Goal: Browse casually: Explore the website without a specific task or goal

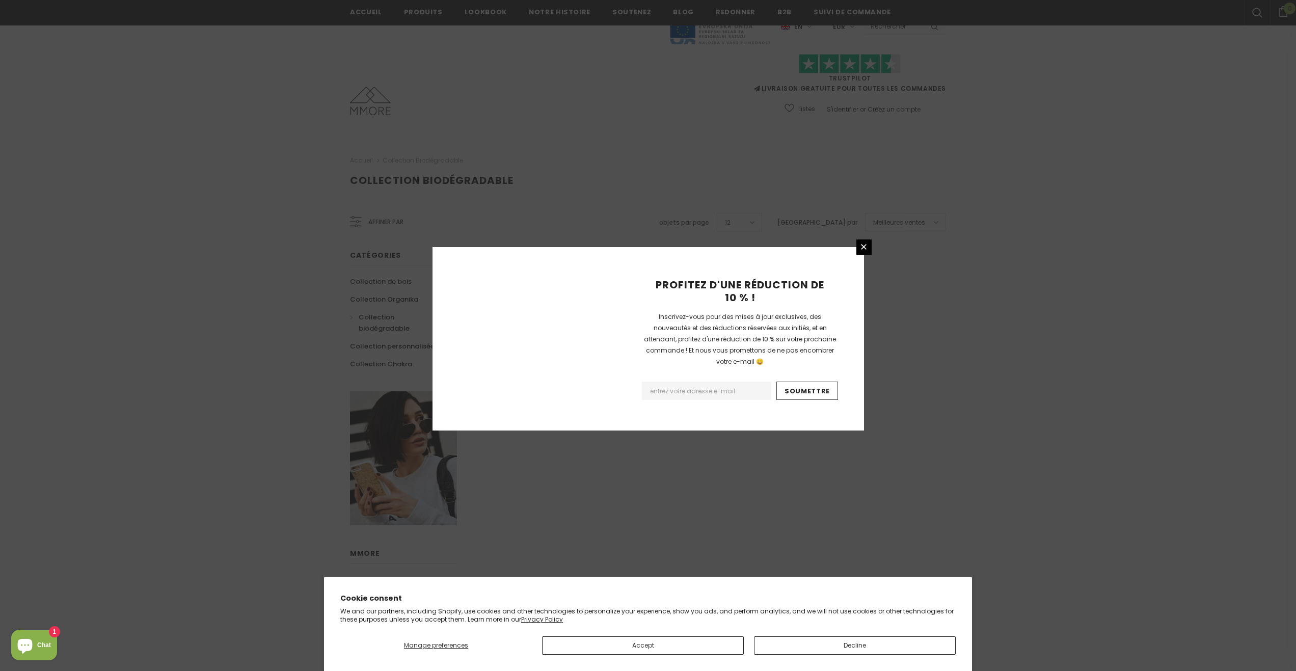
scroll to position [395, 0]
